Goal: Information Seeking & Learning: Learn about a topic

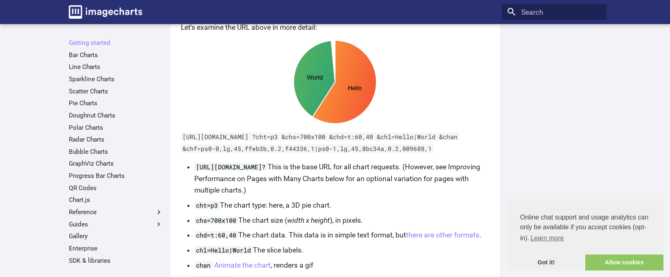
scroll to position [516, 0]
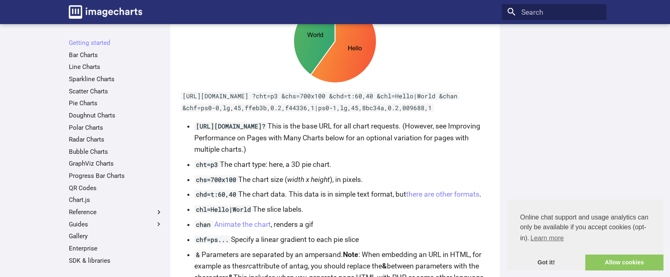
drag, startPoint x: 454, startPoint y: 119, endPoint x: 184, endPoint y: 106, distance: 269.9
click at [184, 106] on code "[URL][DOMAIN_NAME] ?cht=p3 &chs=700x100 &chd=t:60,40 &chl=Hello|World &chan &ch…" at bounding box center [320, 102] width 279 height 20
drag, startPoint x: 184, startPoint y: 106, endPoint x: 213, endPoint y: 106, distance: 29.3
copy code "[URL][DOMAIN_NAME] ?cht=p3 &chs=700x100 &chd=t:60,40 &chl=Hello|World &chan &ch…"
click at [419, 170] on li "cht=p3 The chart type: here, a 3D pie chart." at bounding box center [341, 163] width 295 height 11
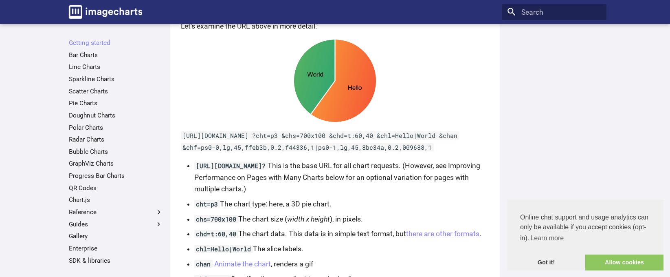
scroll to position [475, 0]
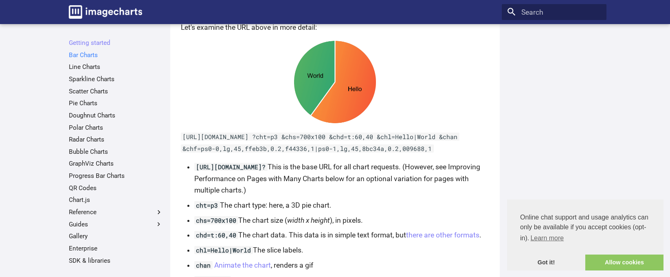
click at [82, 57] on link "Bar Charts" at bounding box center [116, 55] width 94 height 8
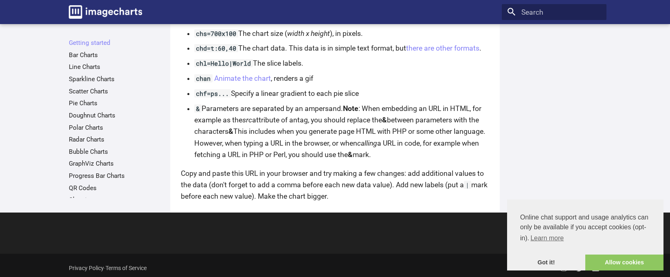
scroll to position [638, 0]
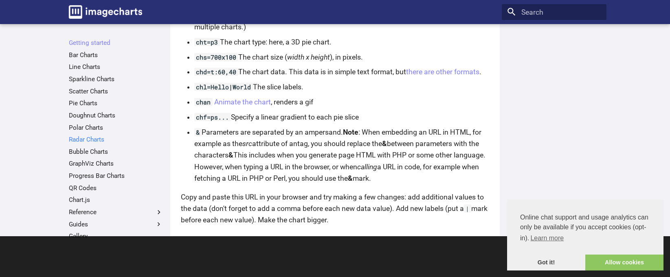
click at [91, 138] on link "Radar Charts" at bounding box center [116, 139] width 94 height 8
